Goal: Information Seeking & Learning: Find specific fact

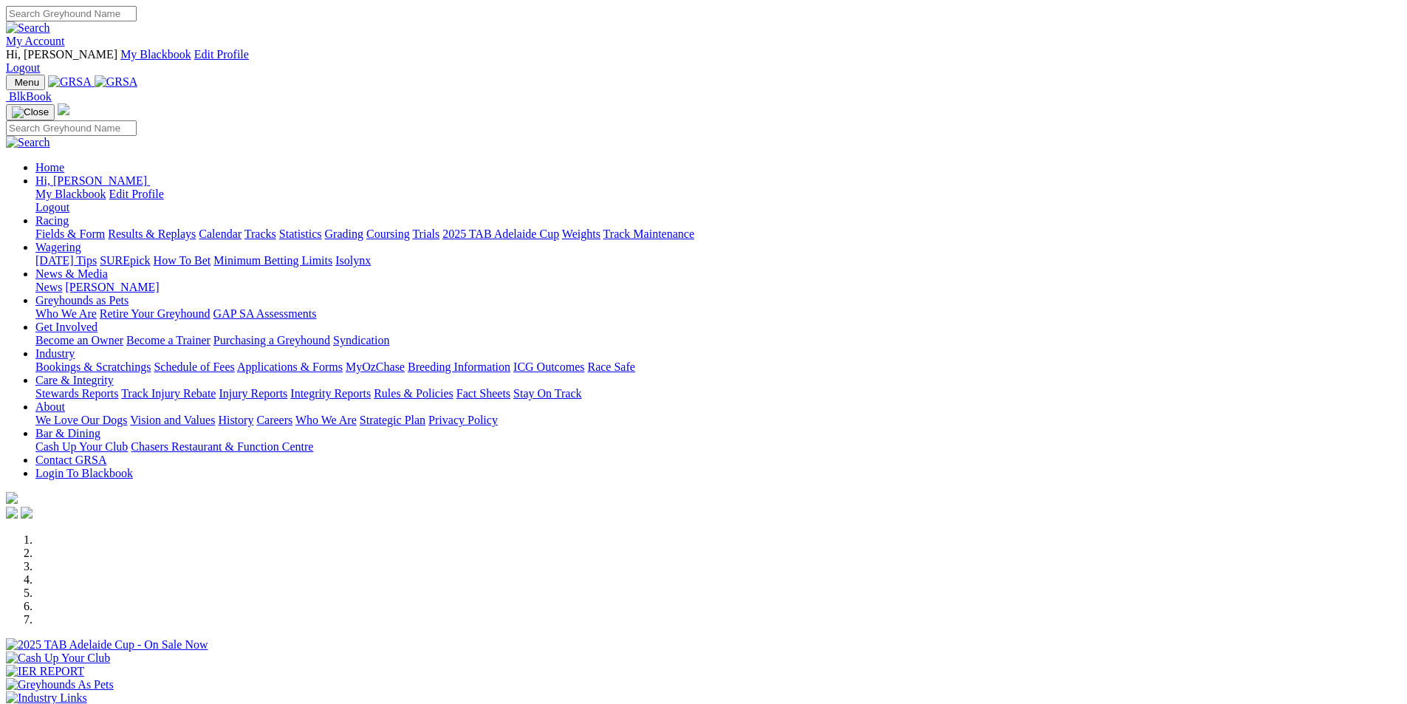
click at [196, 228] on link "Results & Replays" at bounding box center [152, 234] width 88 height 13
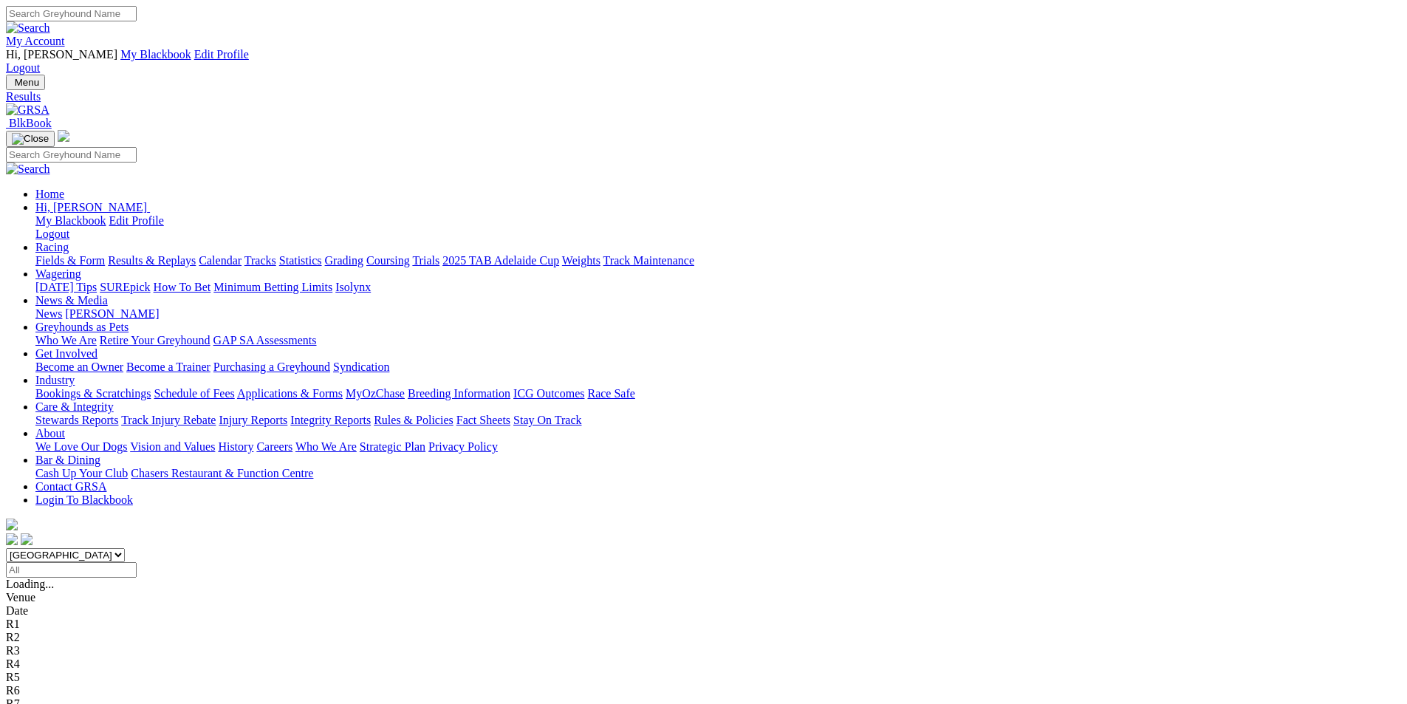
click at [108, 578] on span "12 races" at bounding box center [88, 584] width 39 height 13
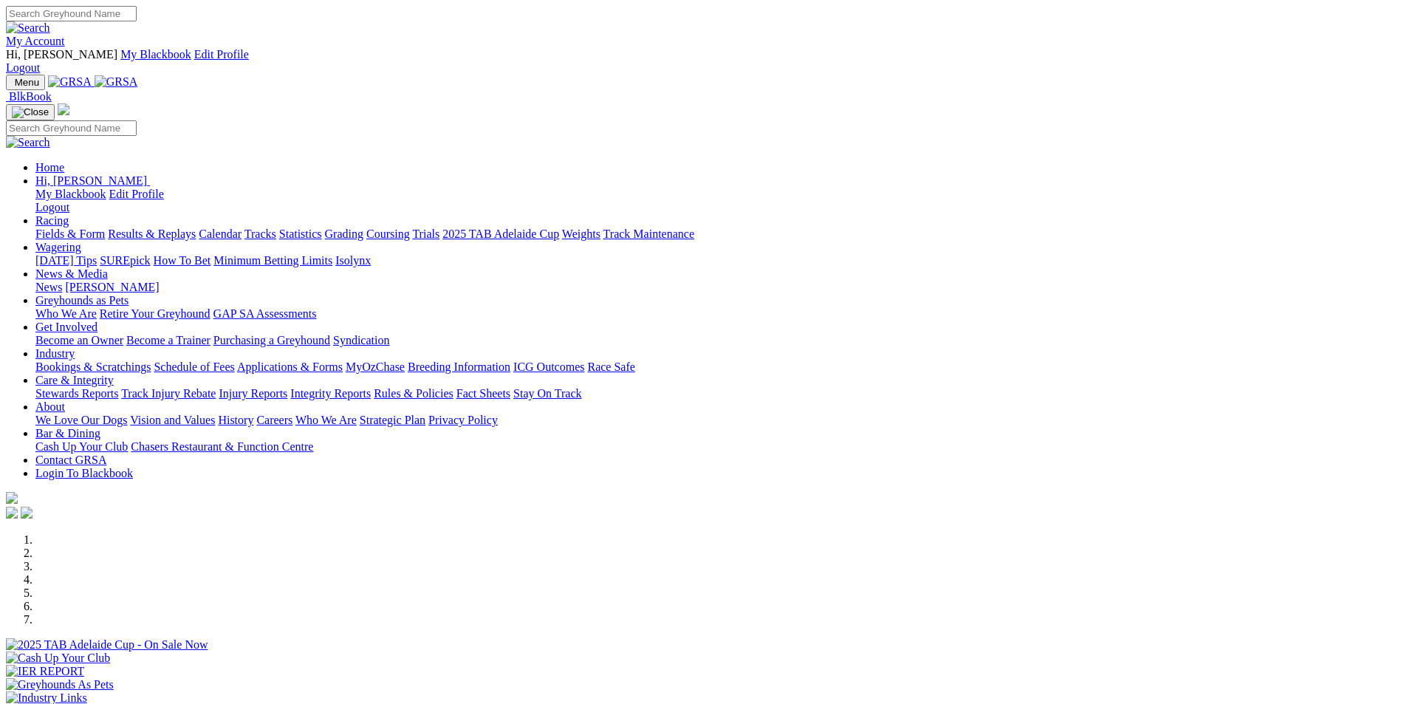
click at [69, 214] on link "Racing" at bounding box center [51, 220] width 33 height 13
click at [196, 228] on link "Results & Replays" at bounding box center [152, 234] width 88 height 13
